Goal: Task Accomplishment & Management: Use online tool/utility

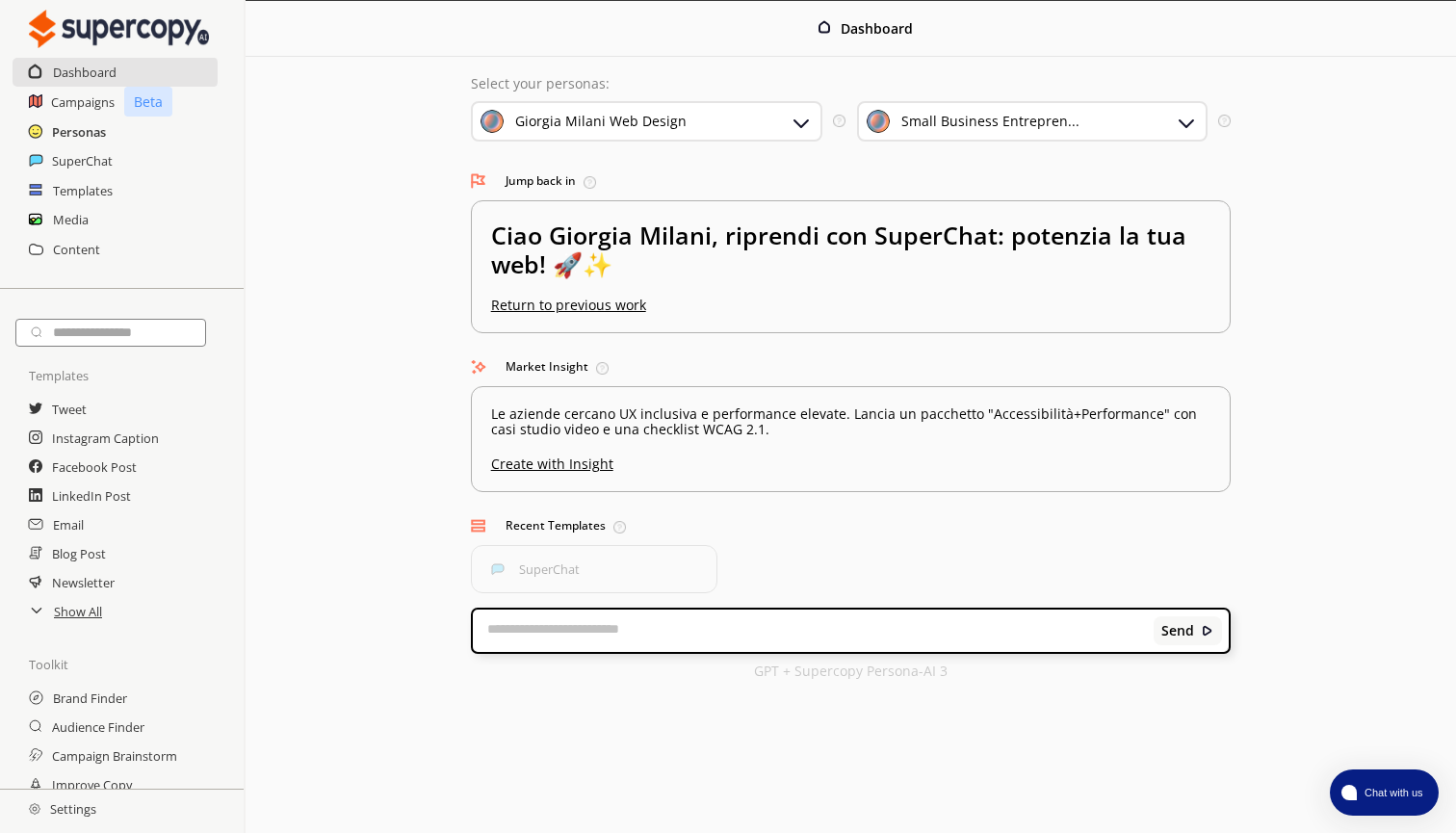
click at [91, 126] on h2 "Personas" at bounding box center [78, 132] width 54 height 29
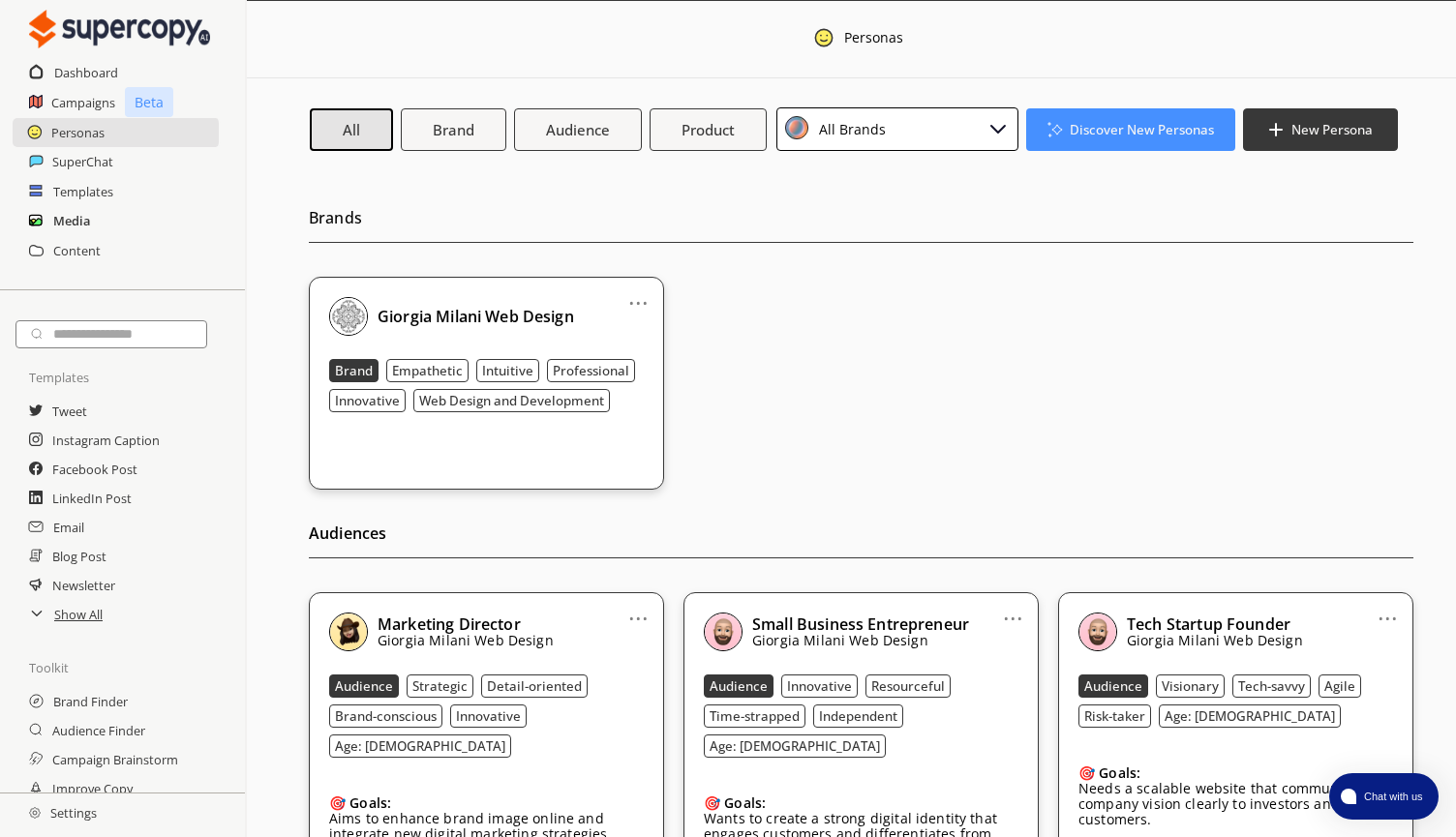
click at [73, 225] on h2 "Media" at bounding box center [71, 221] width 36 height 29
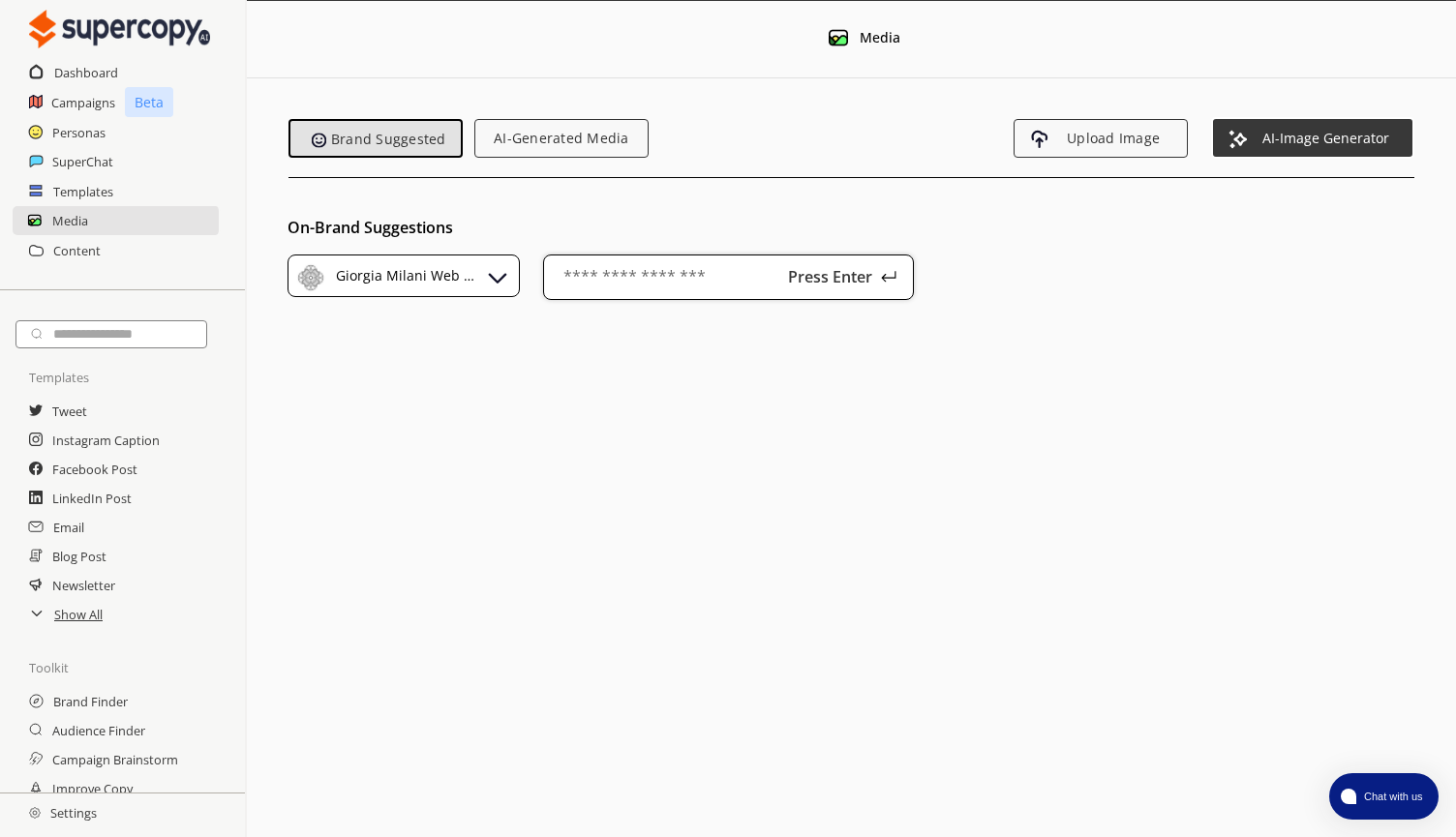
click at [649, 277] on input "text" at bounding box center [728, 277] width 370 height 45
type input "***"
click at [873, 283] on p "Press Enter" at bounding box center [830, 277] width 97 height 16
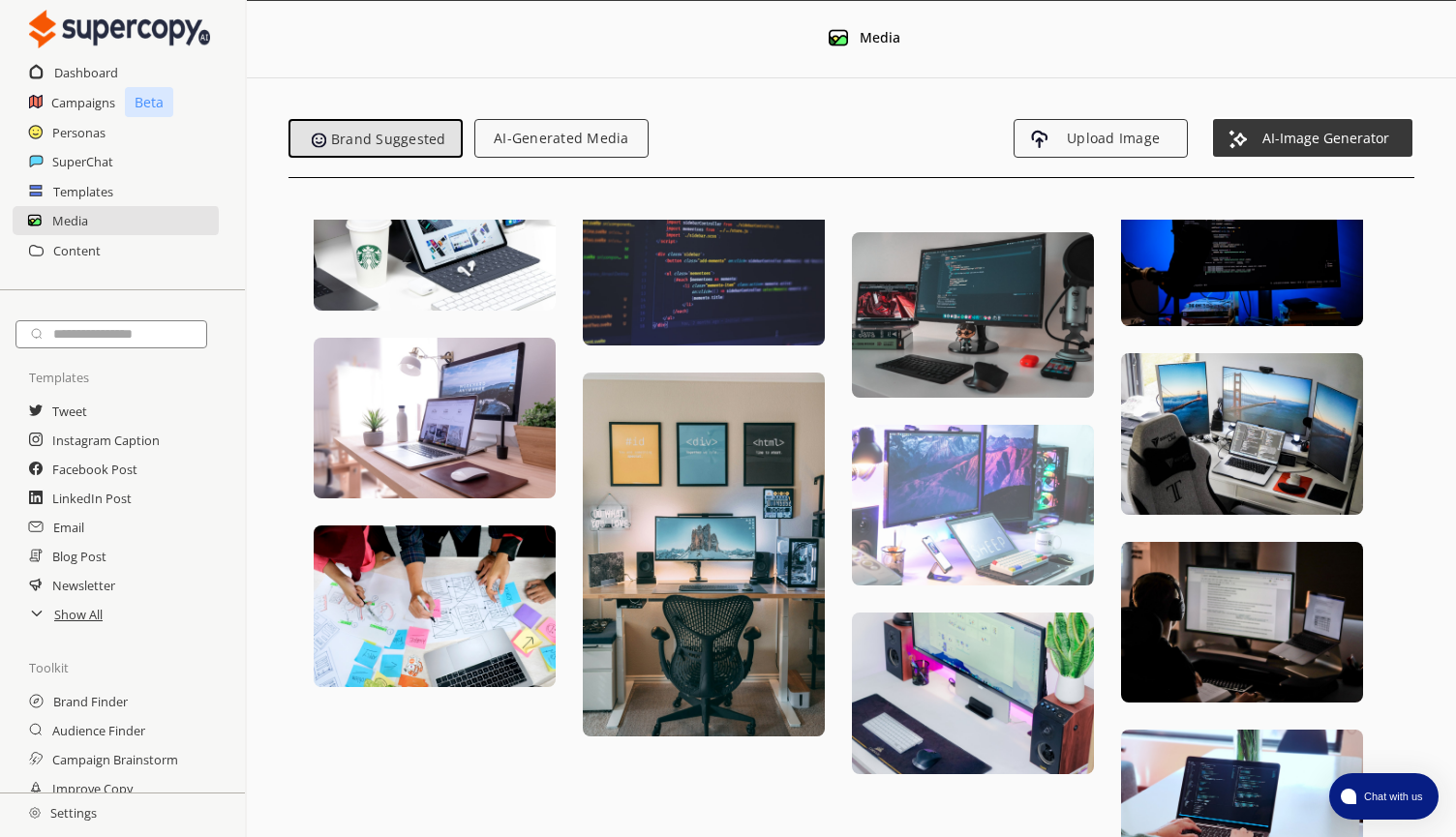
scroll to position [1292, 0]
click at [1008, 425] on img at bounding box center [973, 506] width 242 height 162
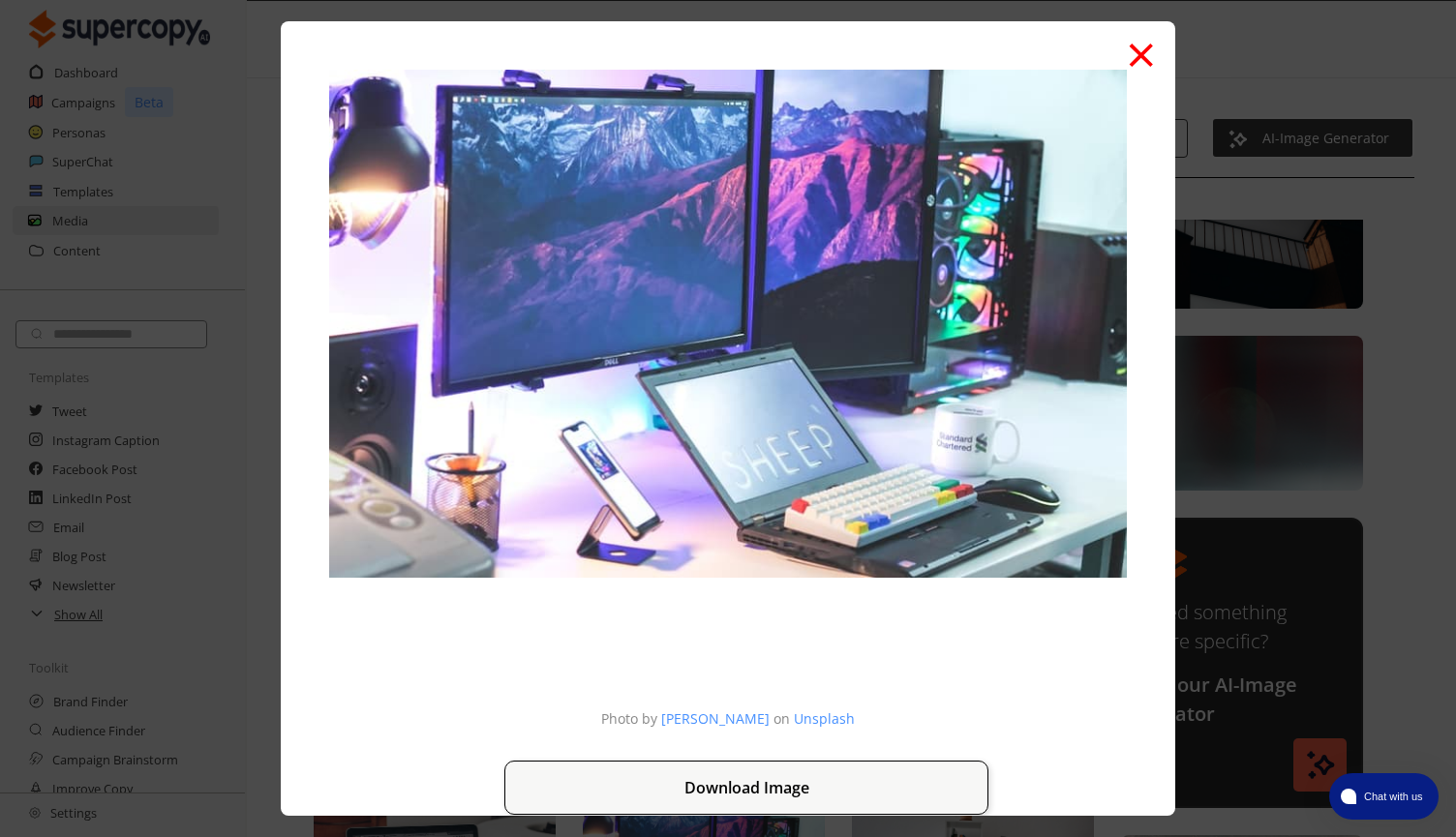
click at [1143, 60] on button "×" at bounding box center [1142, 52] width 31 height 74
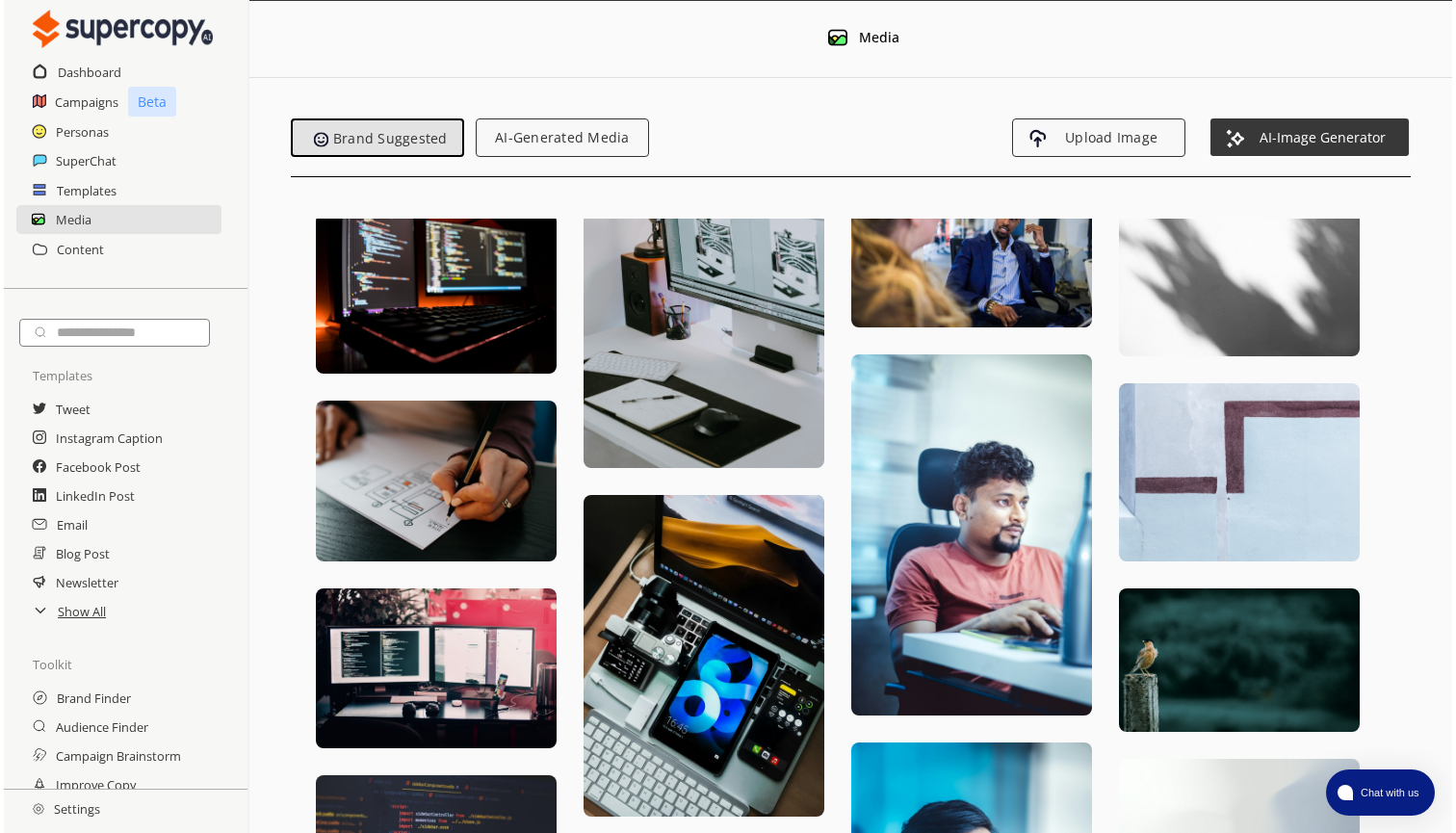
scroll to position [61, 0]
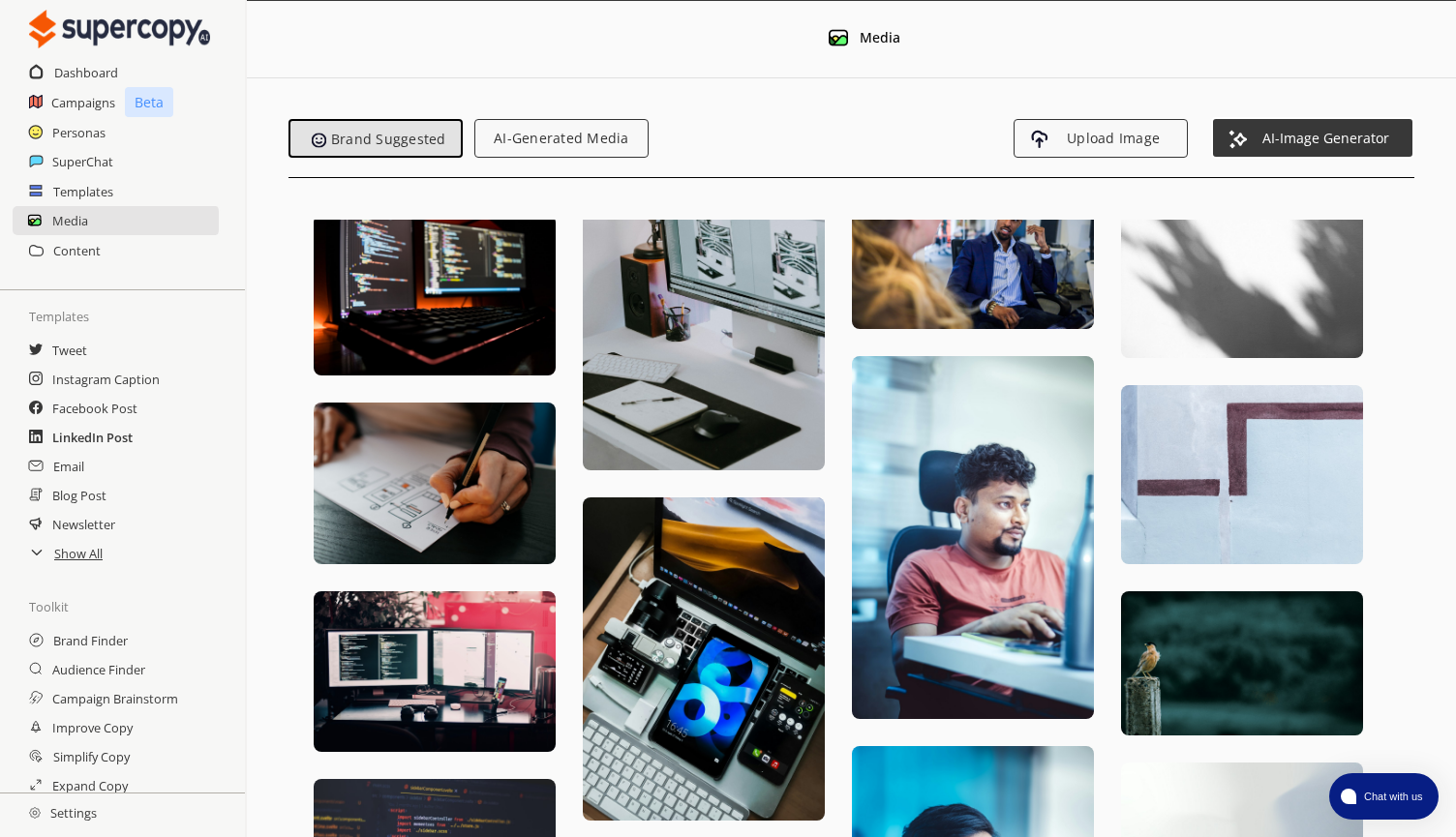
click at [102, 440] on h2 "LinkedIn Post" at bounding box center [92, 438] width 81 height 29
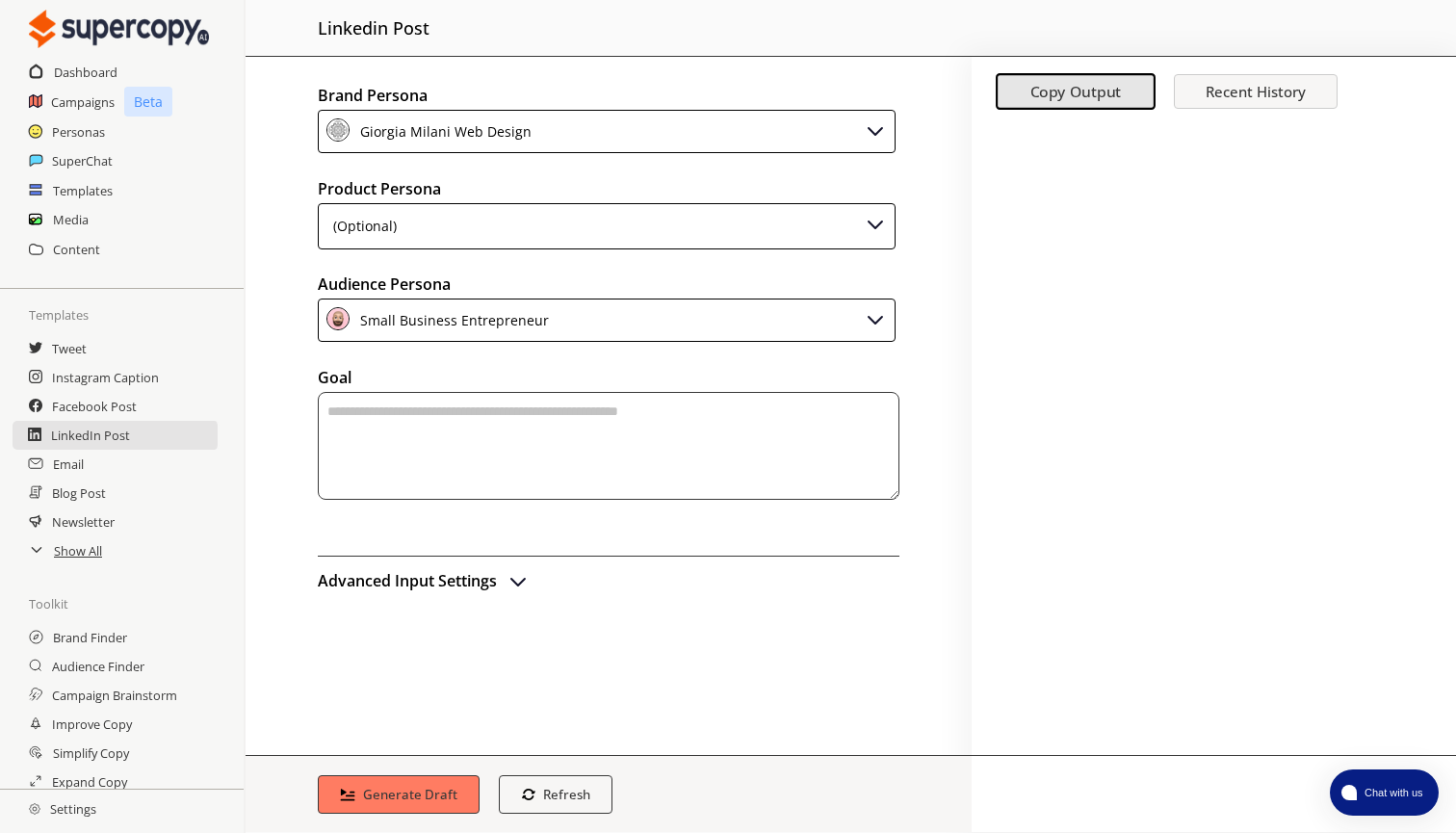
click at [525, 127] on div "Giorgia Milani Web Design" at bounding box center [443, 131] width 178 height 26
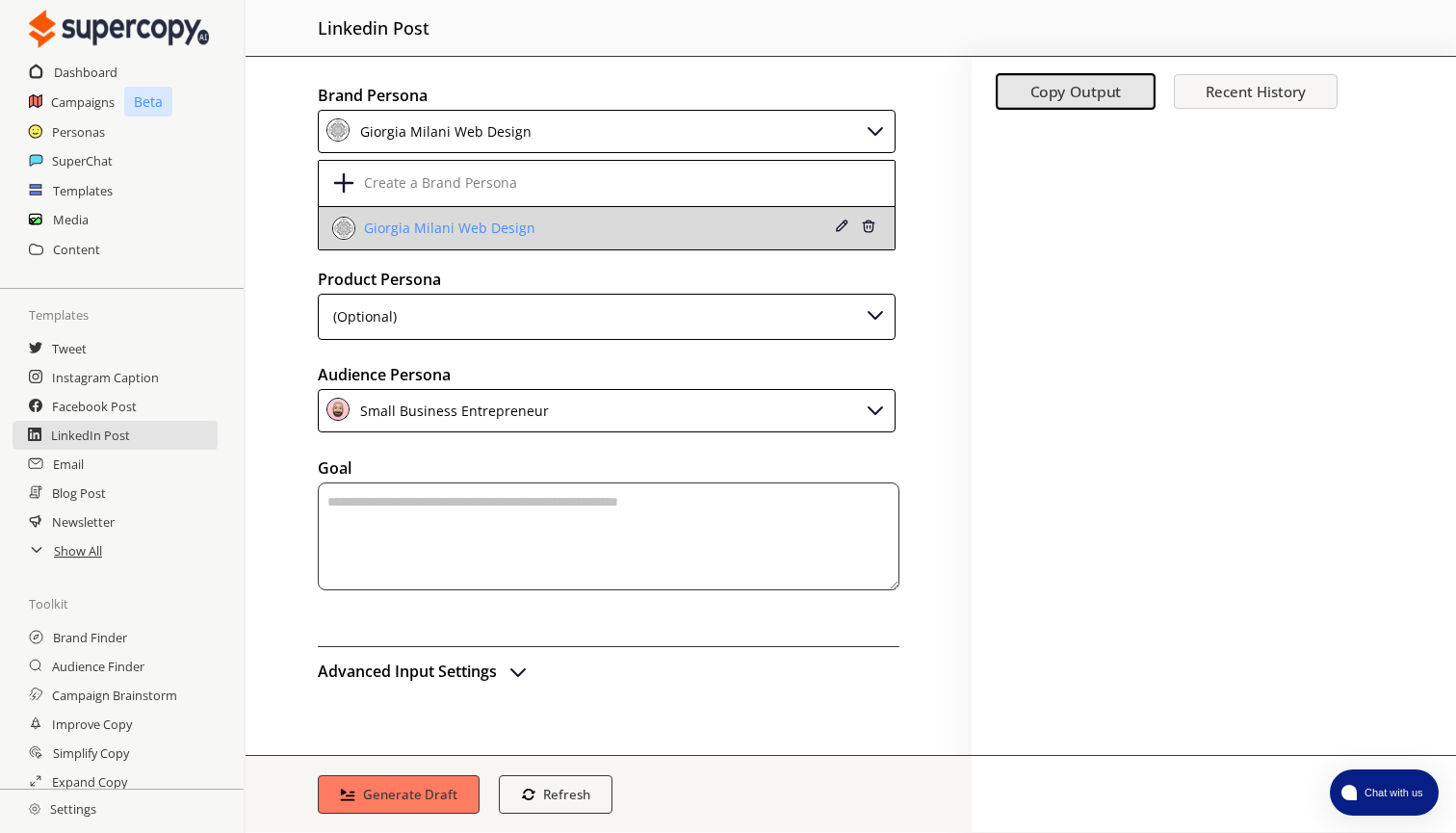
click at [868, 223] on div at bounding box center [876, 228] width 37 height 26
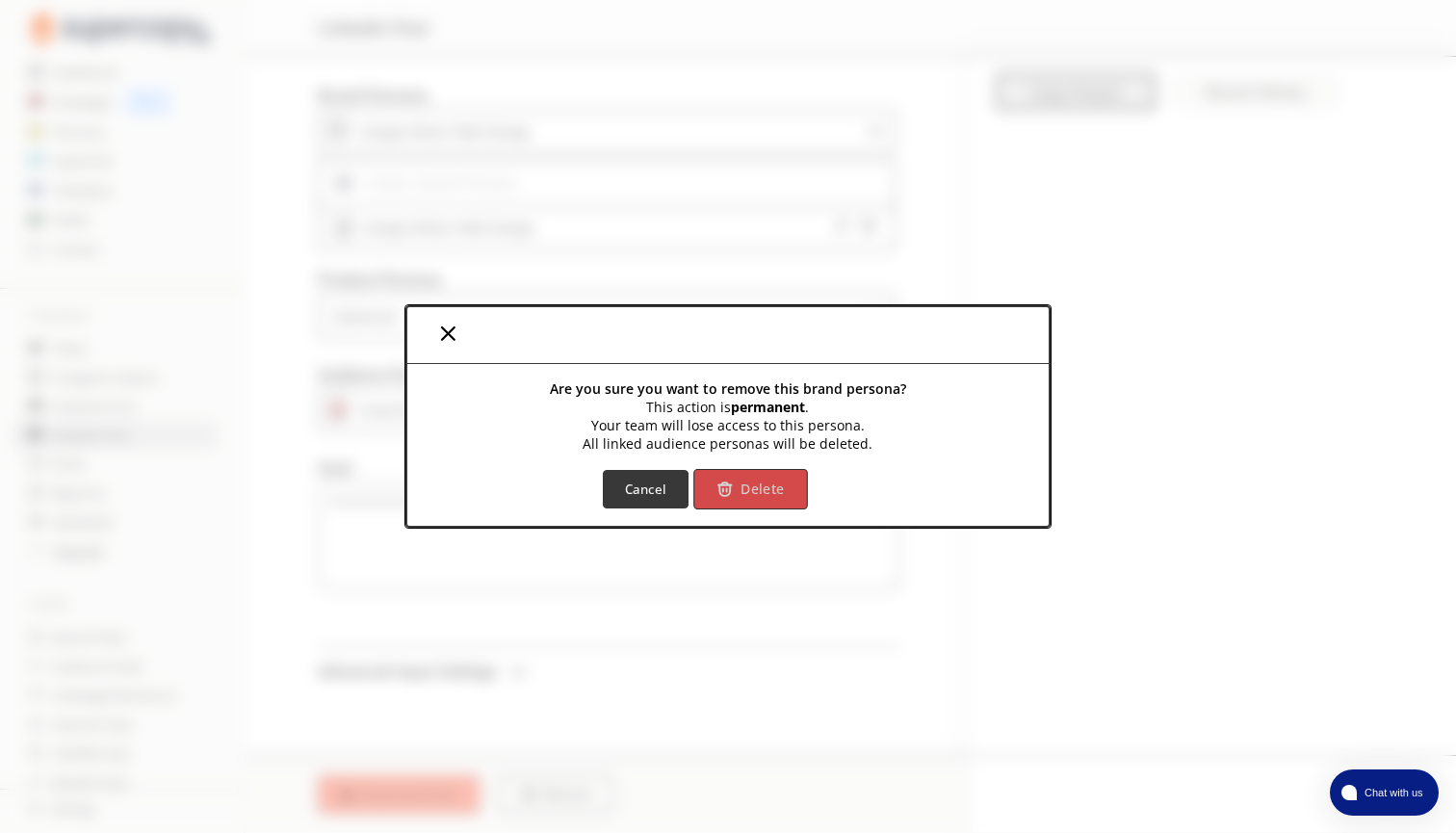
click at [730, 507] on button "Delete" at bounding box center [750, 489] width 113 height 40
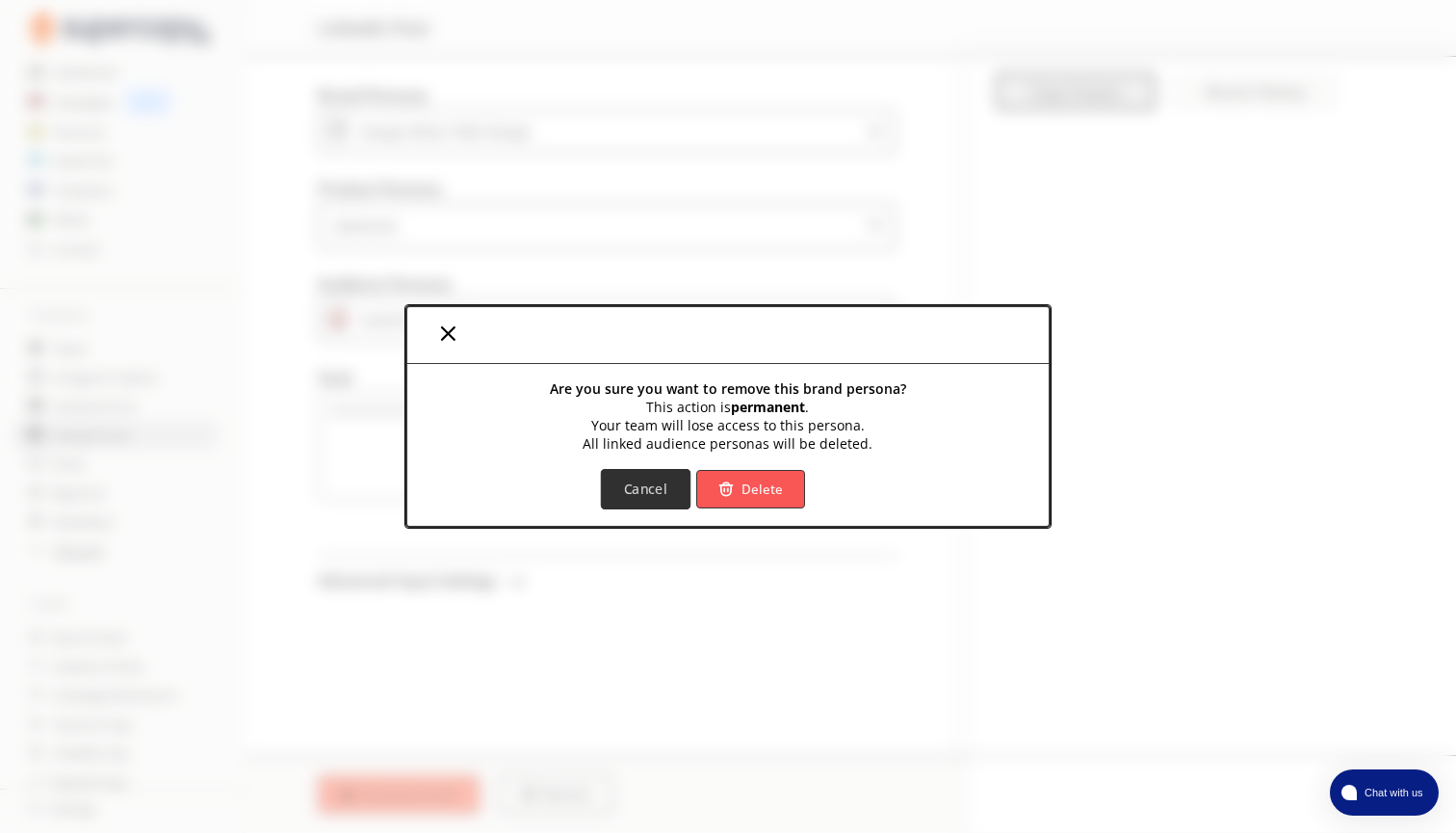
click at [650, 496] on b "Cancel" at bounding box center [646, 489] width 43 height 19
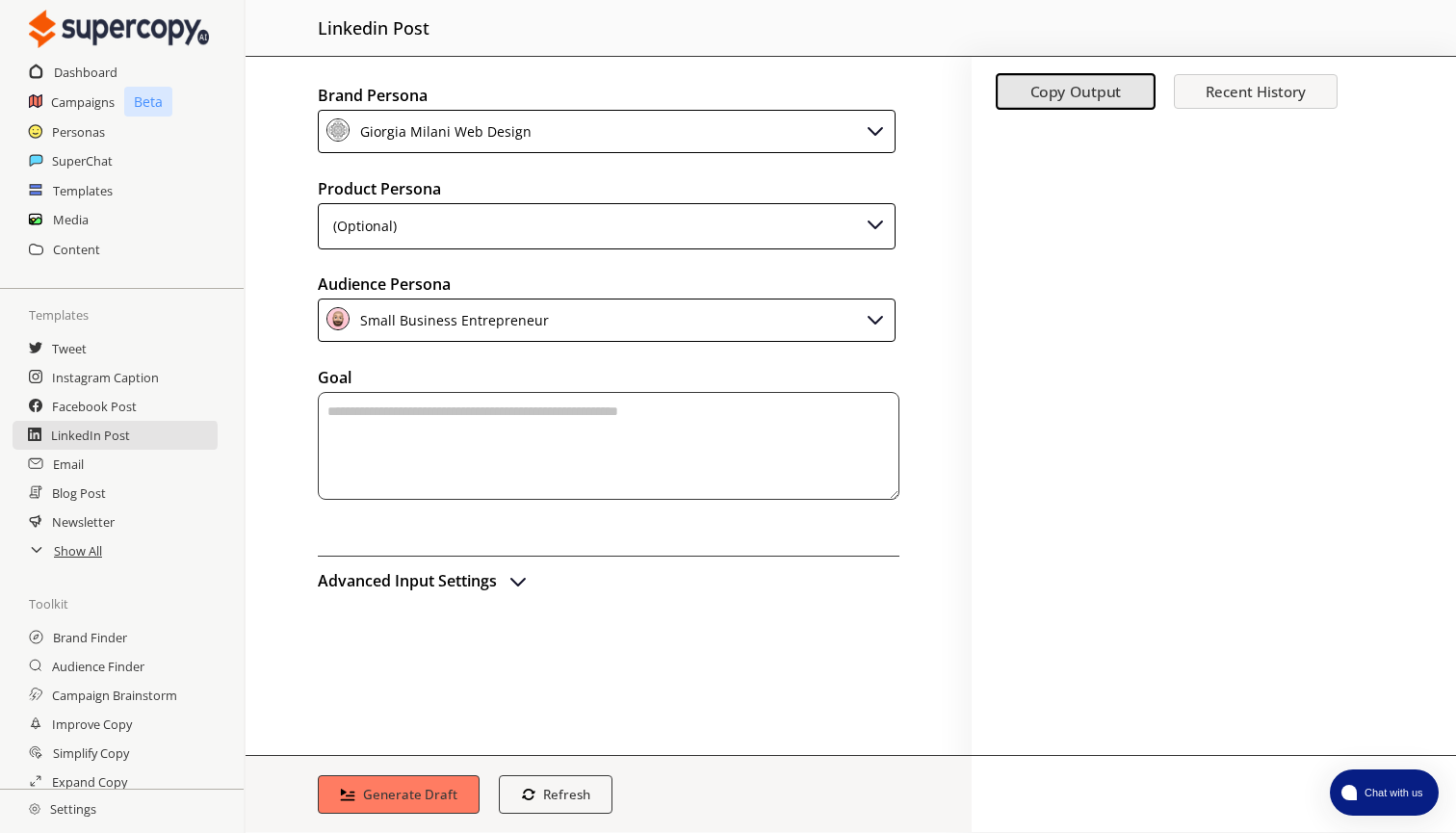
click at [583, 222] on div "(Optional)" at bounding box center [606, 226] width 578 height 46
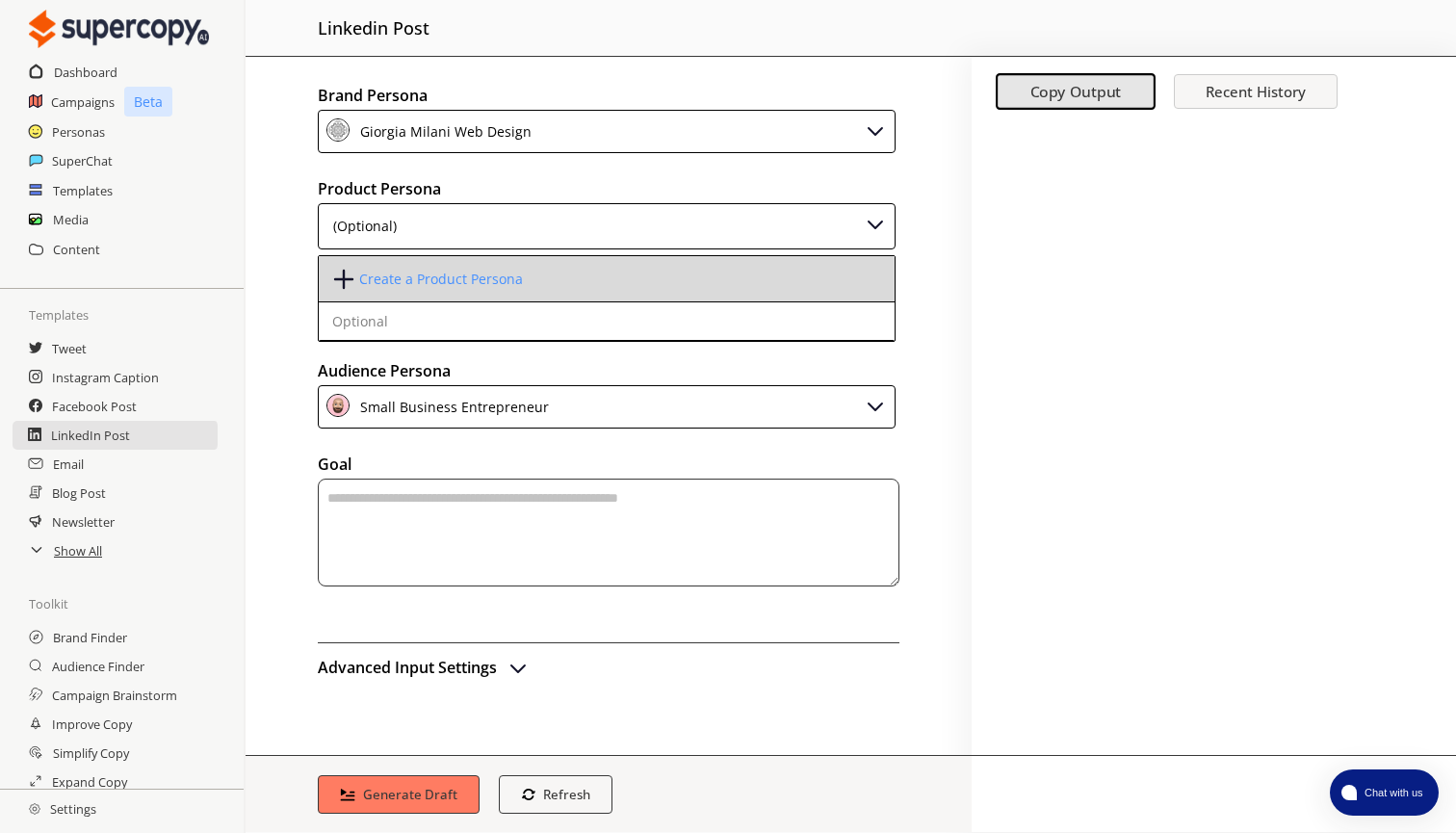
click at [511, 285] on div "Create a Product Persona" at bounding box center [442, 280] width 164 height 16
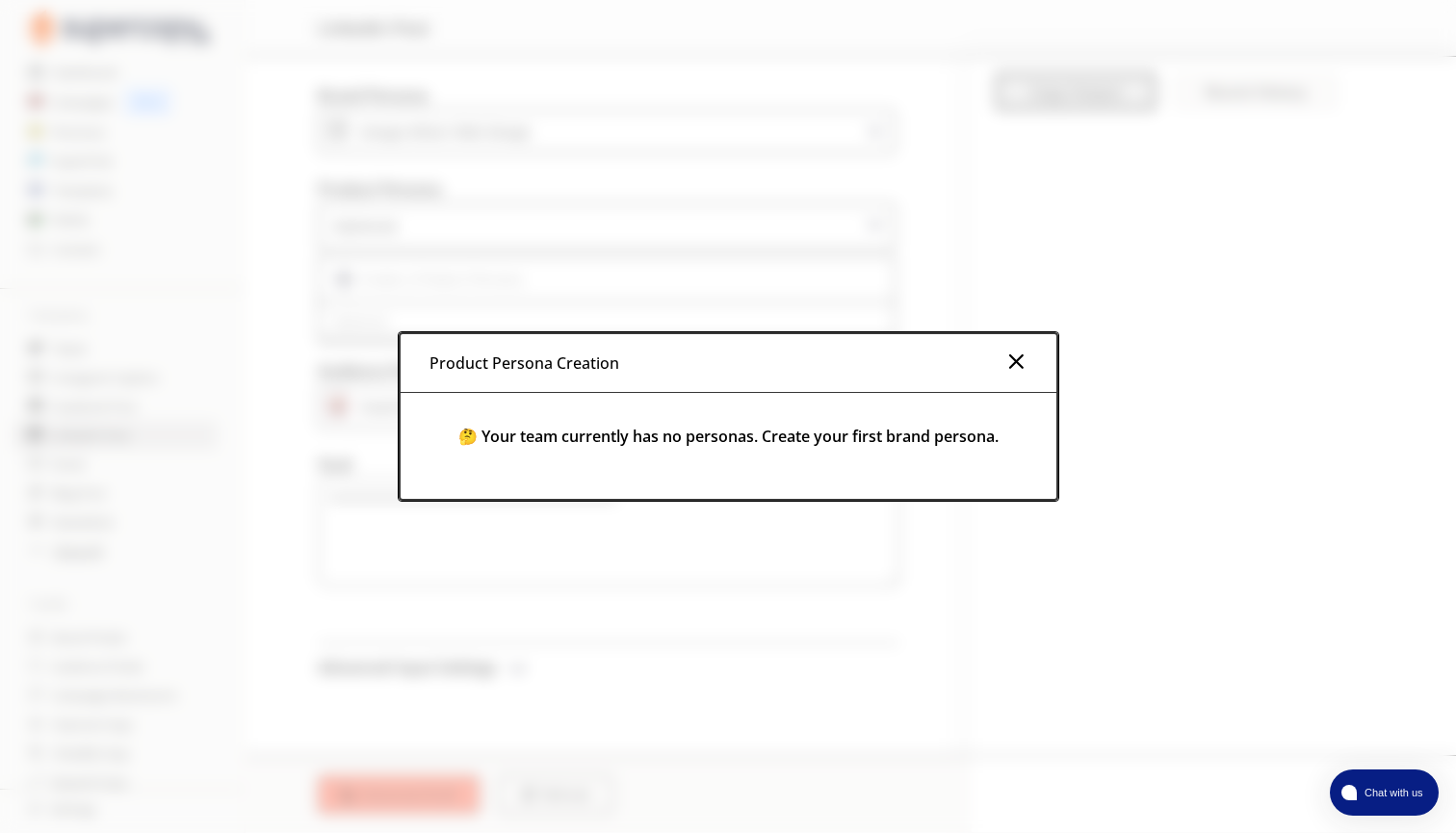
click at [1026, 357] on img at bounding box center [1016, 362] width 23 height 23
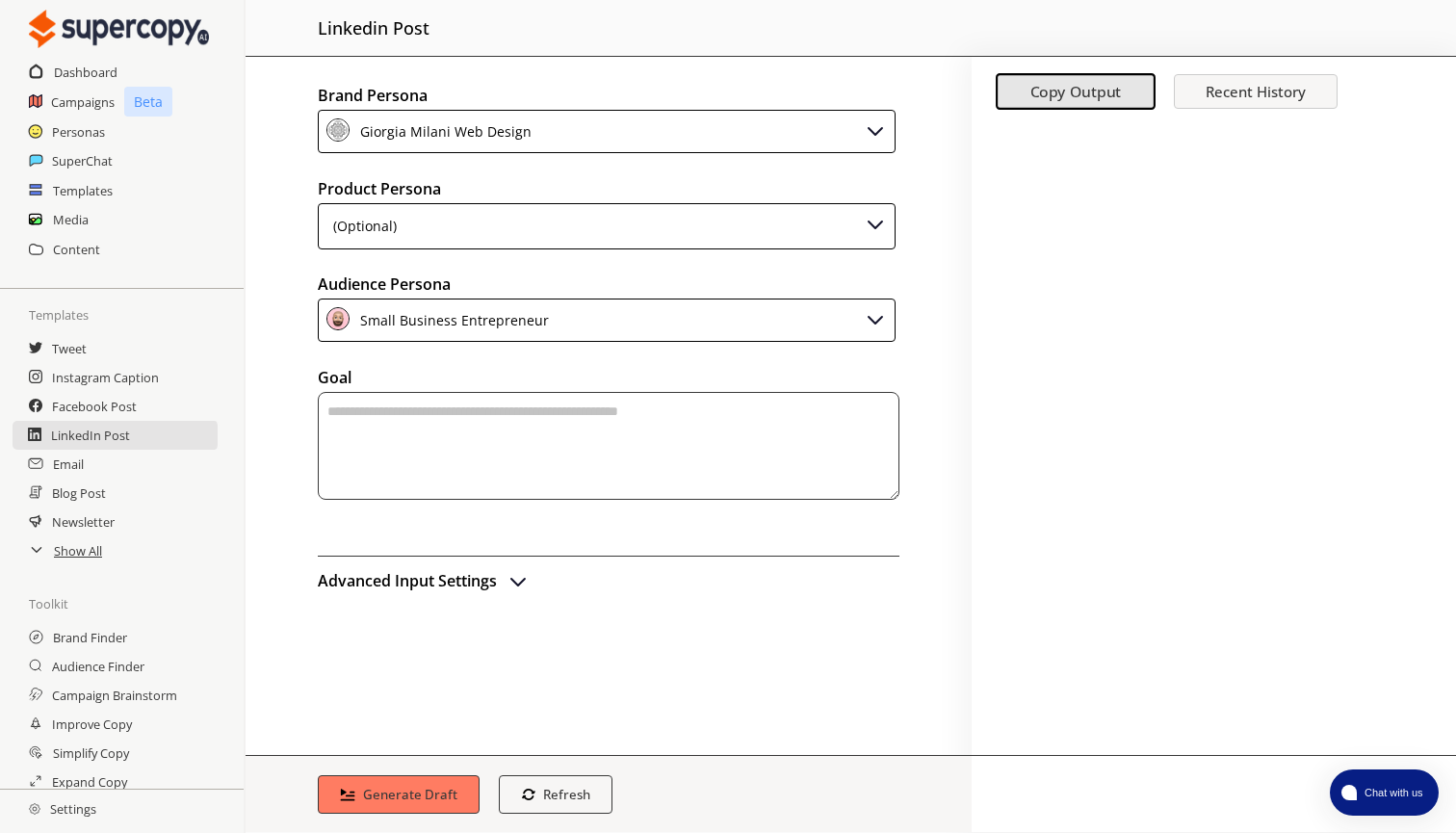
click at [599, 443] on textarea "textarea-textarea" at bounding box center [608, 446] width 581 height 108
